Goal: Information Seeking & Learning: Find specific page/section

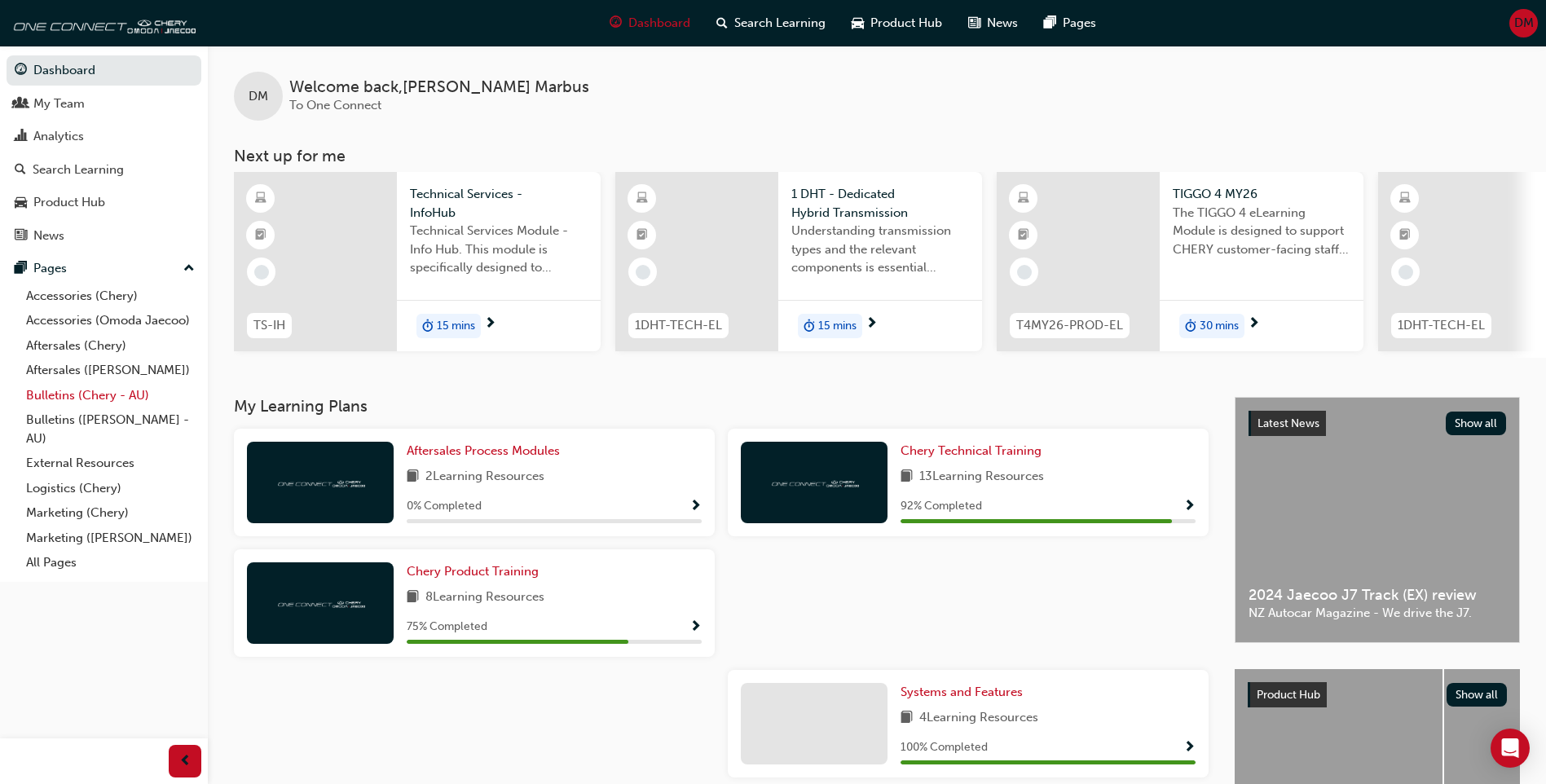
click at [101, 396] on link "Bulletins (Chery - AU)" at bounding box center [110, 395] width 182 height 25
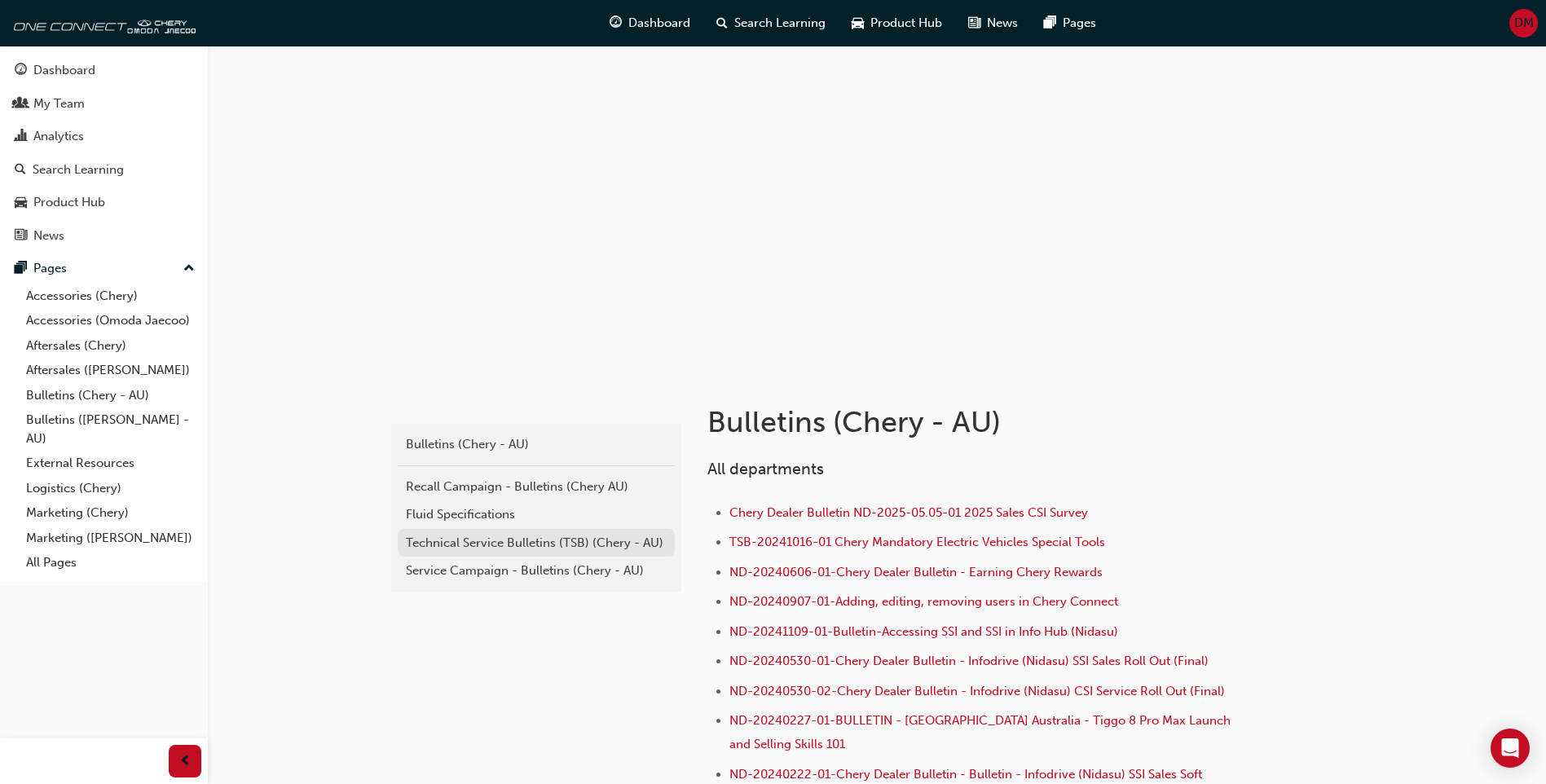
click at [486, 547] on div "Technical Service Bulletins (TSB) (Chery - AU)" at bounding box center [535, 543] width 261 height 18
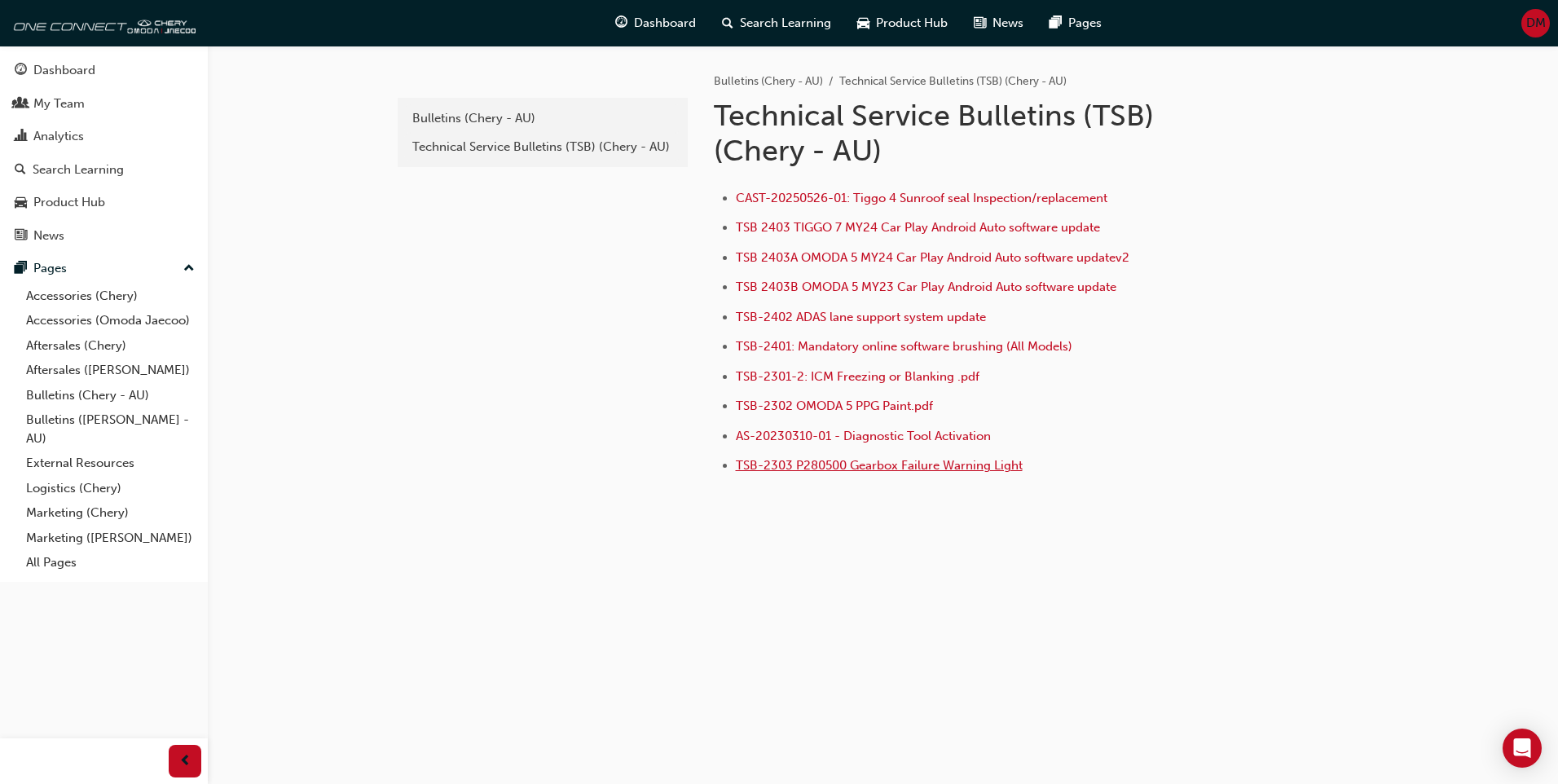
click at [921, 466] on span "TSB-2303 P280500 Gearbox Failure Warning Light" at bounding box center [879, 466] width 286 height 15
